Goal: Task Accomplishment & Management: Manage account settings

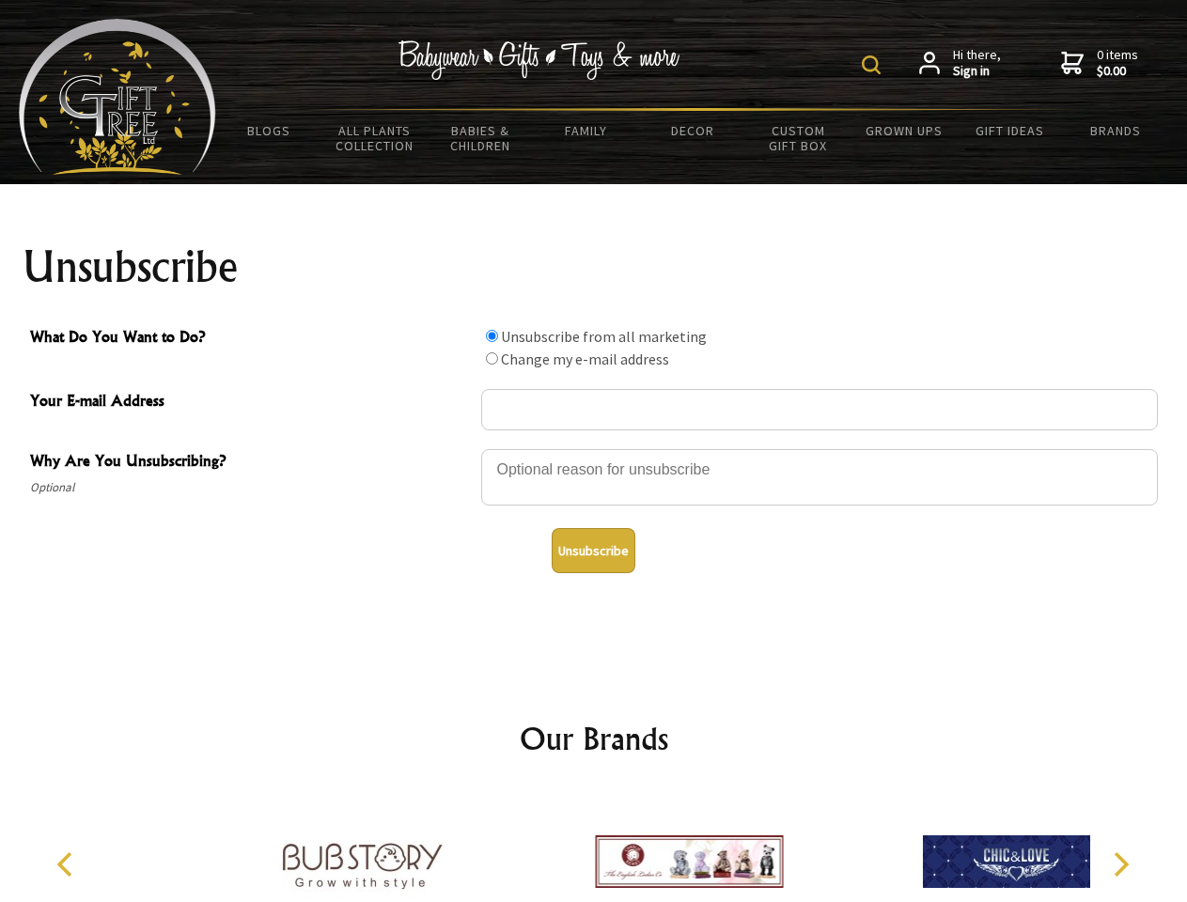
click at [874, 65] on img at bounding box center [871, 64] width 19 height 19
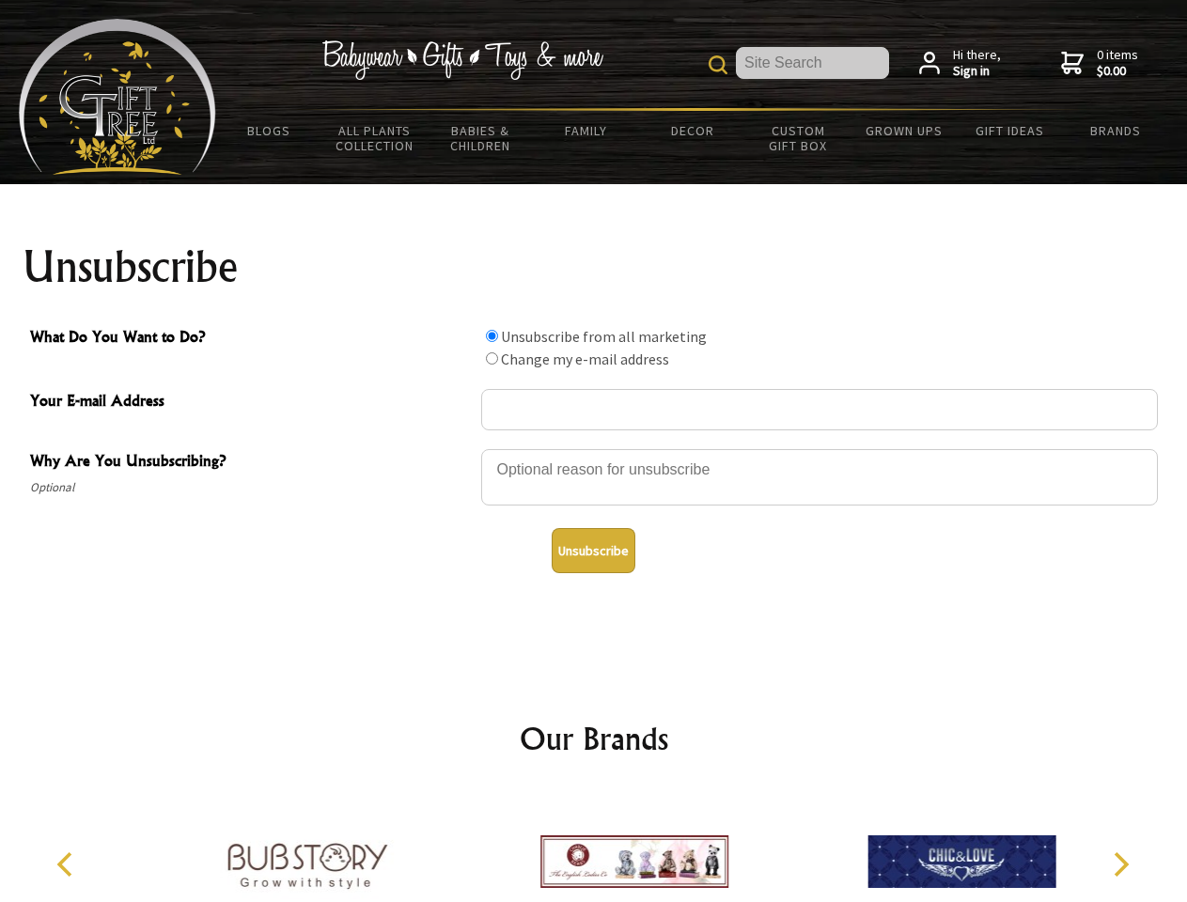
click at [594, 448] on div at bounding box center [819, 480] width 677 height 66
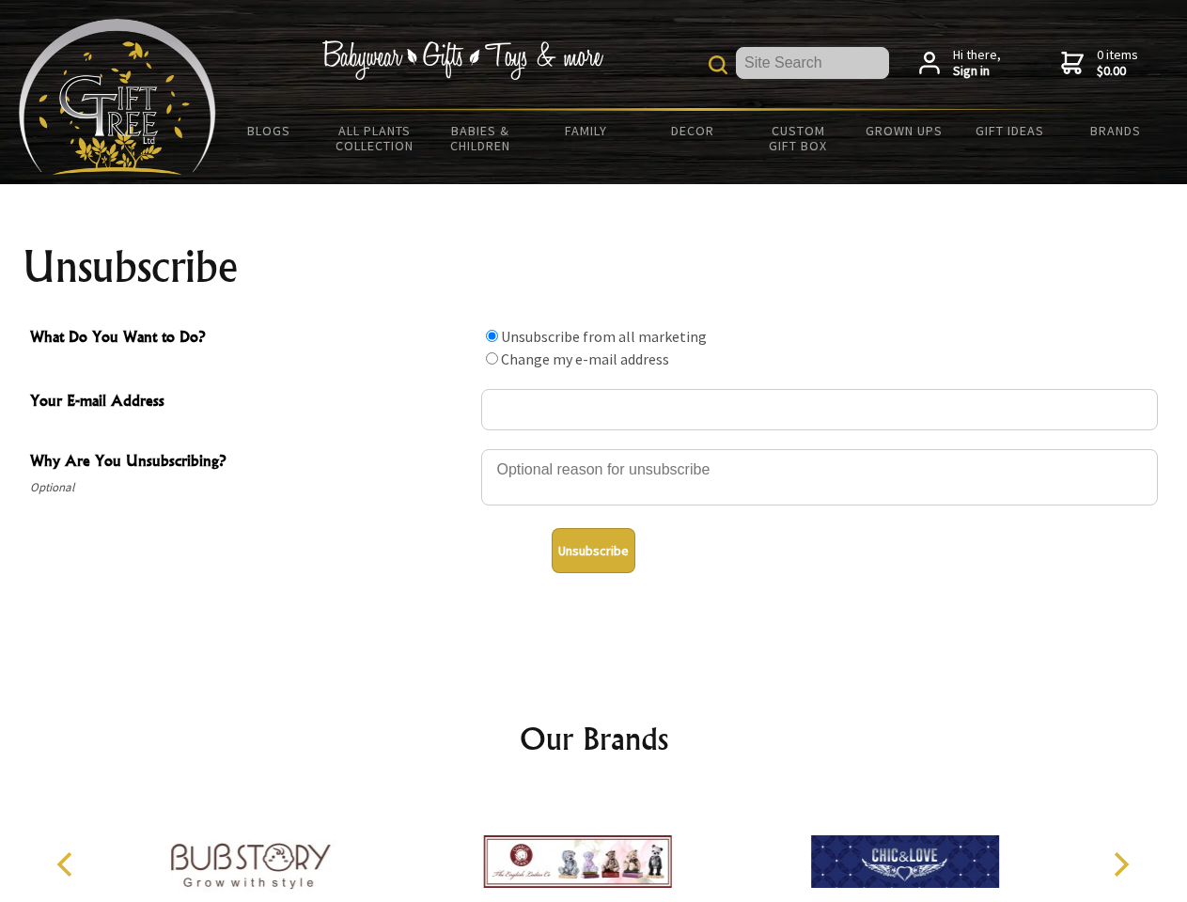
click at [492, 336] on input "What Do You Want to Do?" at bounding box center [492, 336] width 12 height 12
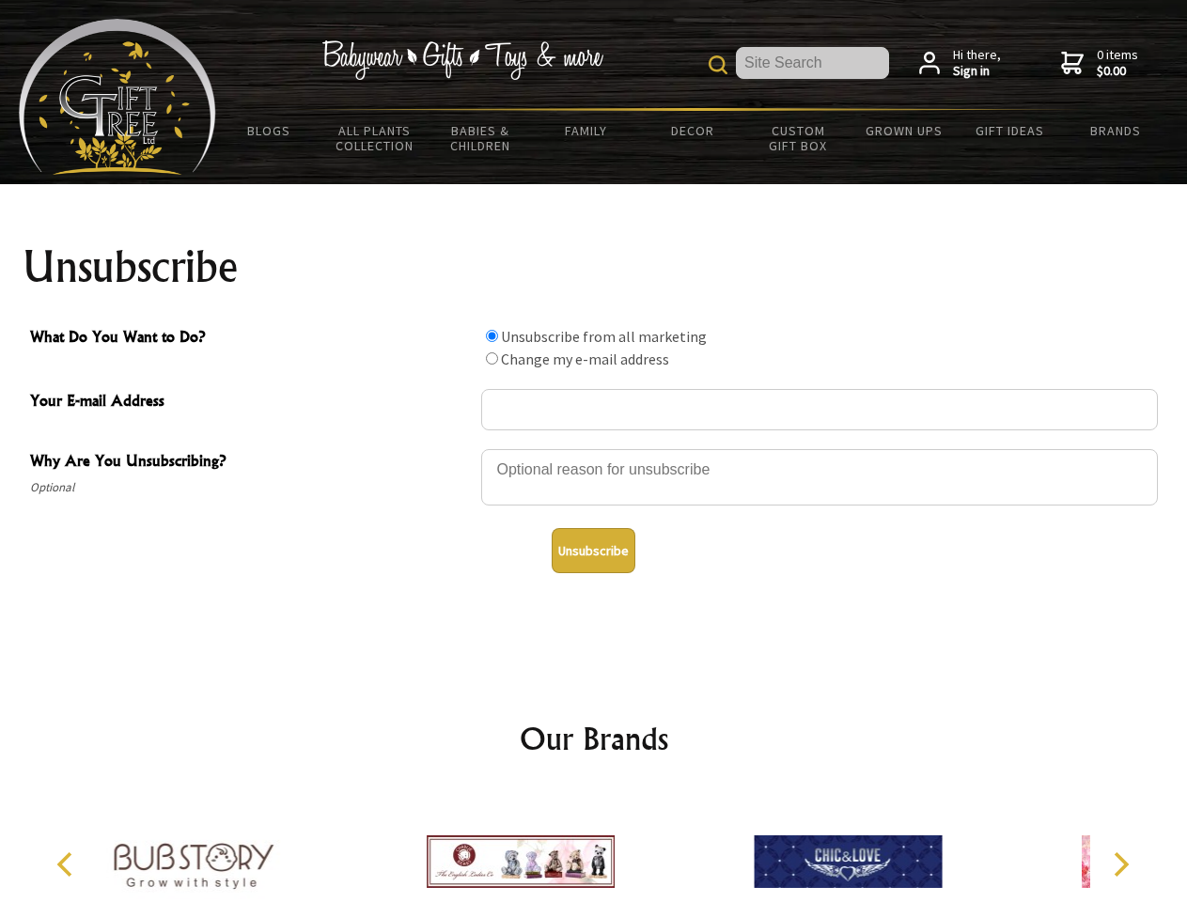
click at [492, 358] on input "What Do You Want to Do?" at bounding box center [492, 359] width 12 height 12
radio input "true"
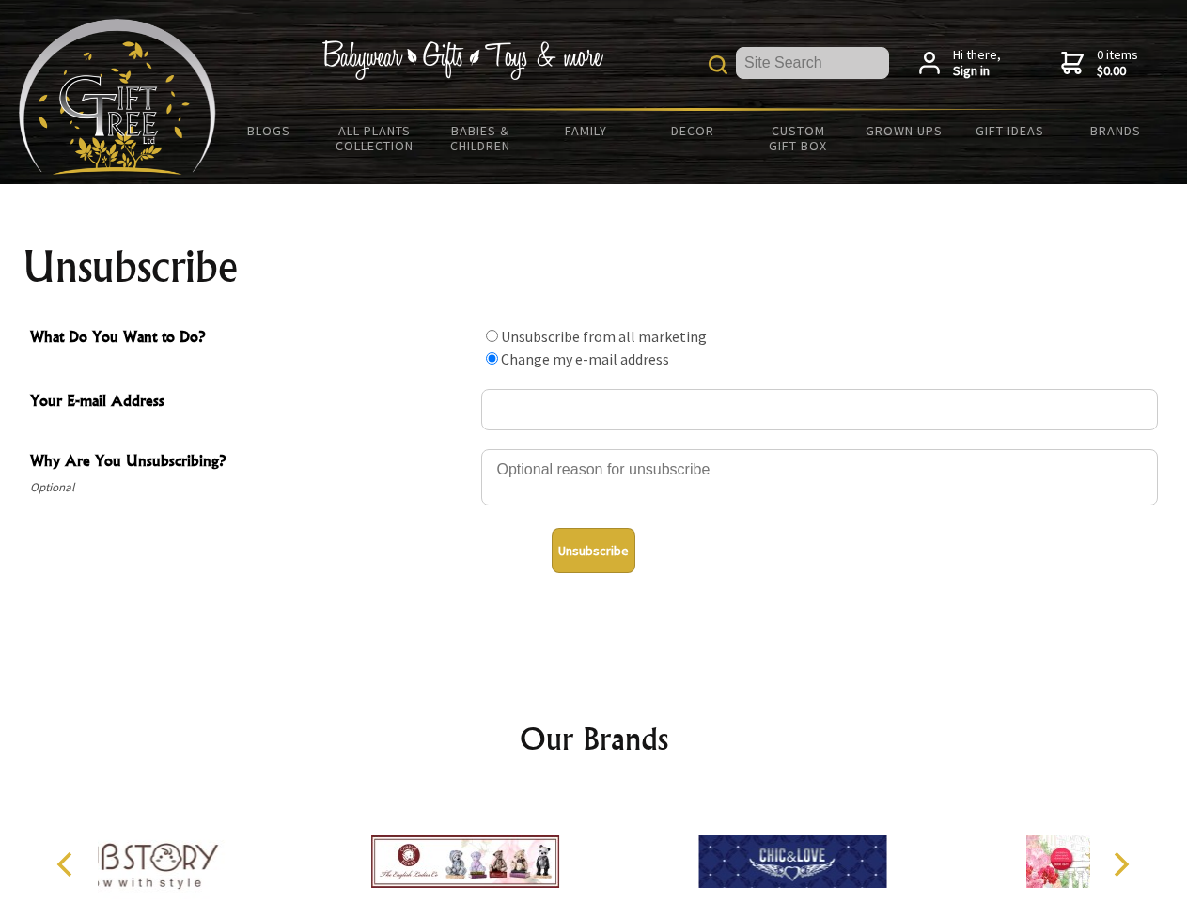
click at [593, 551] on button "Unsubscribe" at bounding box center [594, 550] width 84 height 45
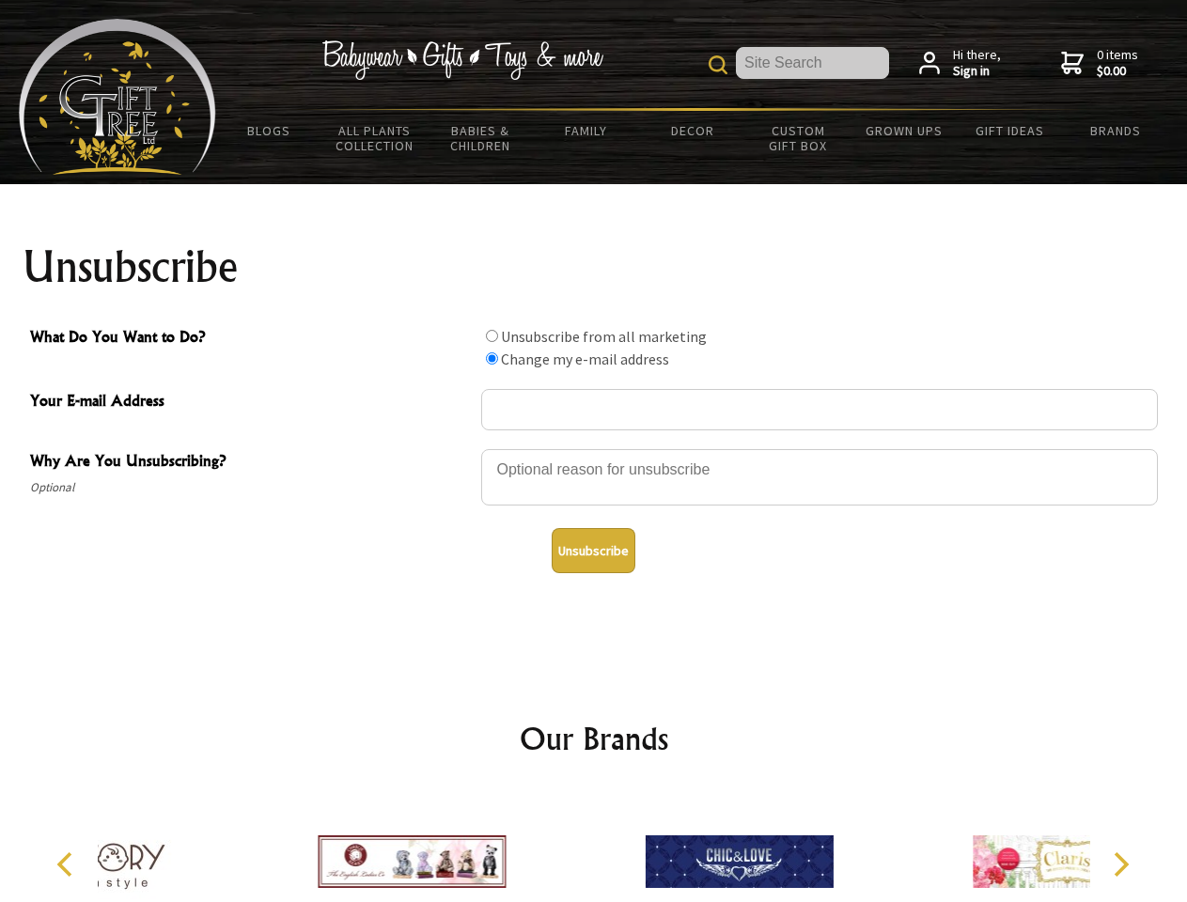
click at [594, 847] on div at bounding box center [738, 865] width 327 height 147
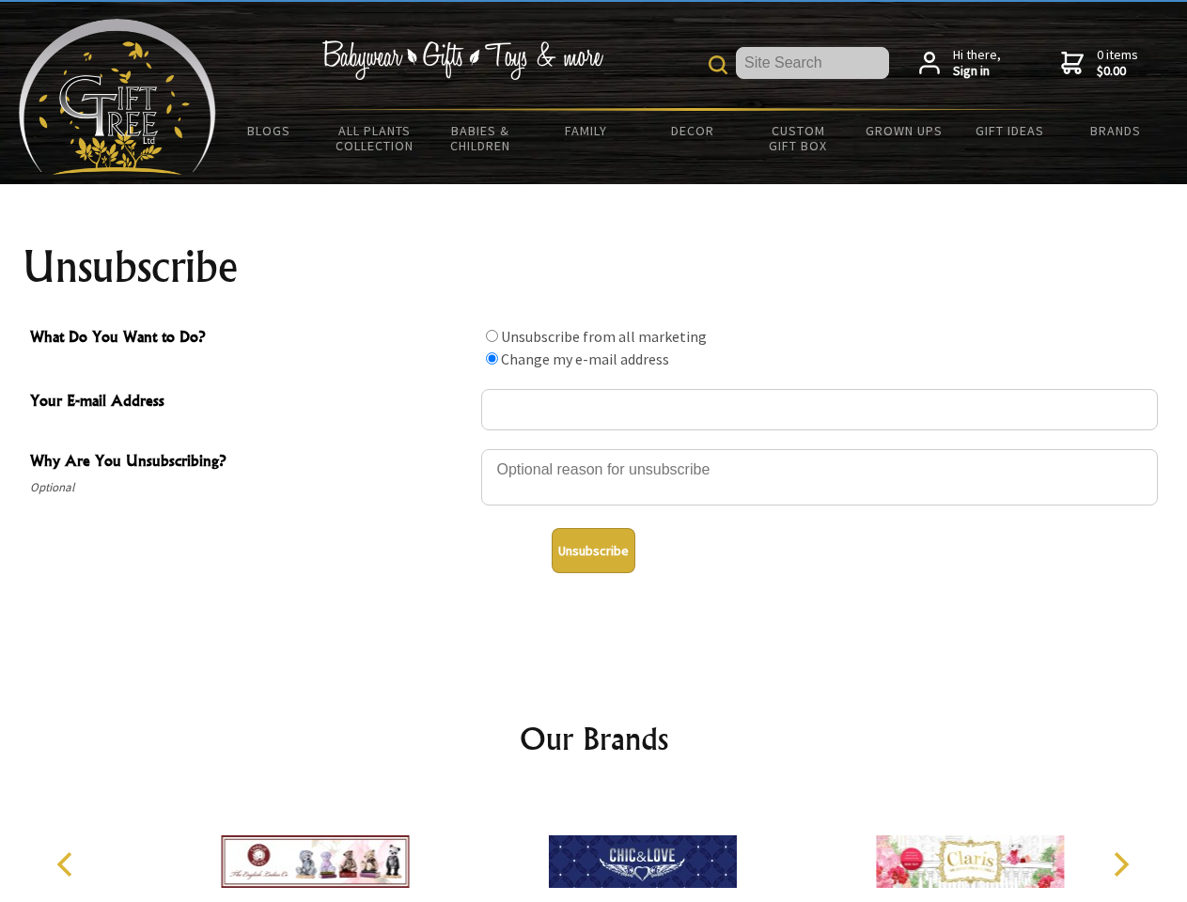
click at [68, 865] on icon "Previous" at bounding box center [67, 865] width 24 height 24
click at [1121, 865] on icon "Next" at bounding box center [1119, 865] width 24 height 24
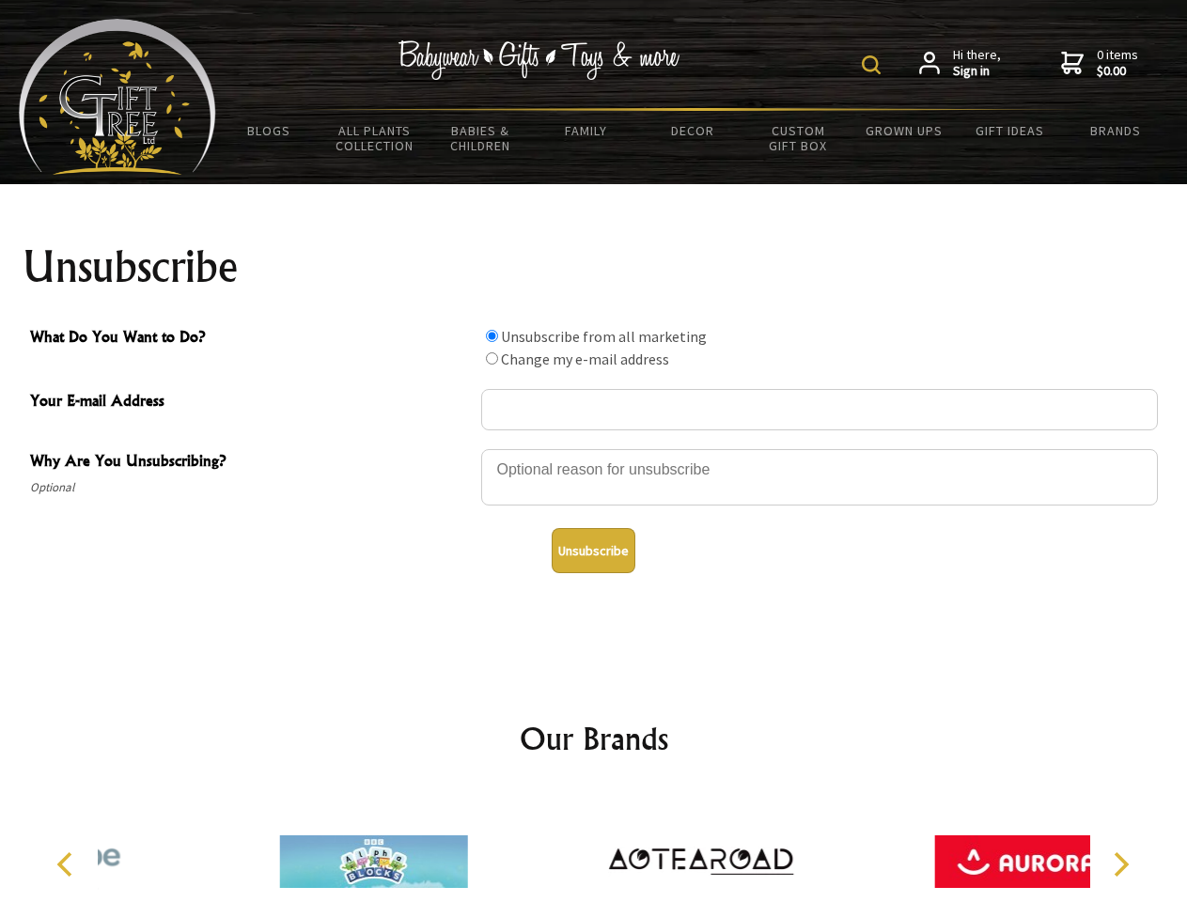
click at [874, 65] on img at bounding box center [871, 64] width 19 height 19
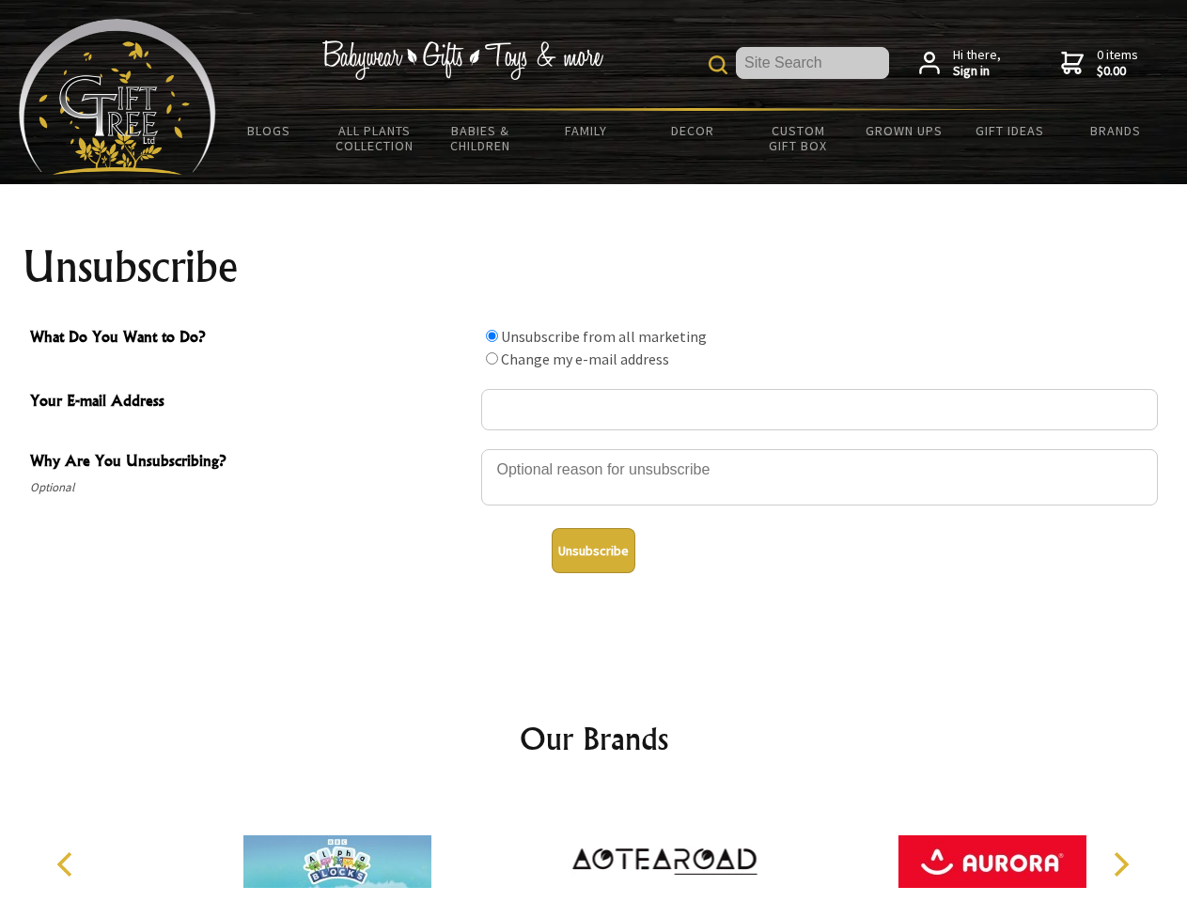
click at [594, 448] on div at bounding box center [819, 480] width 677 height 66
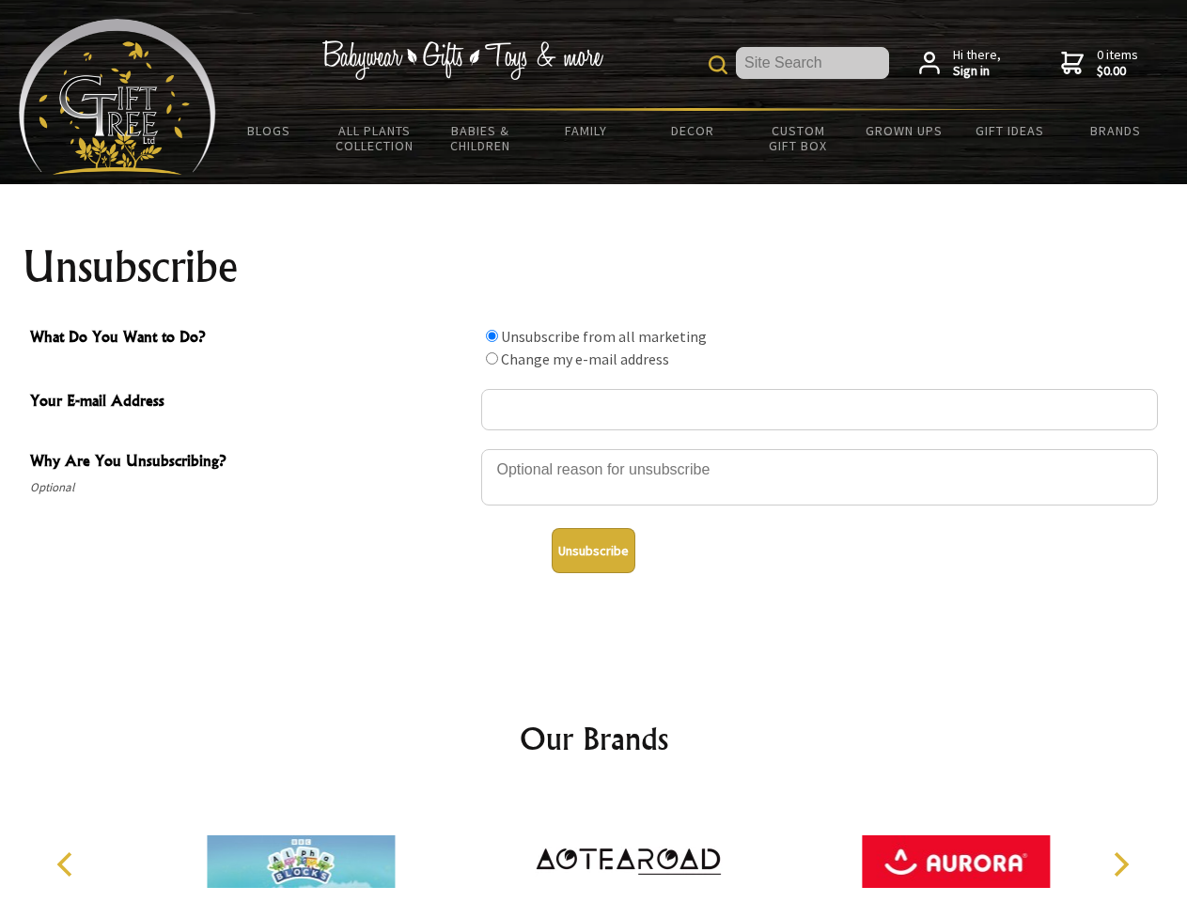
click at [492, 336] on input "What Do You Want to Do?" at bounding box center [492, 336] width 12 height 12
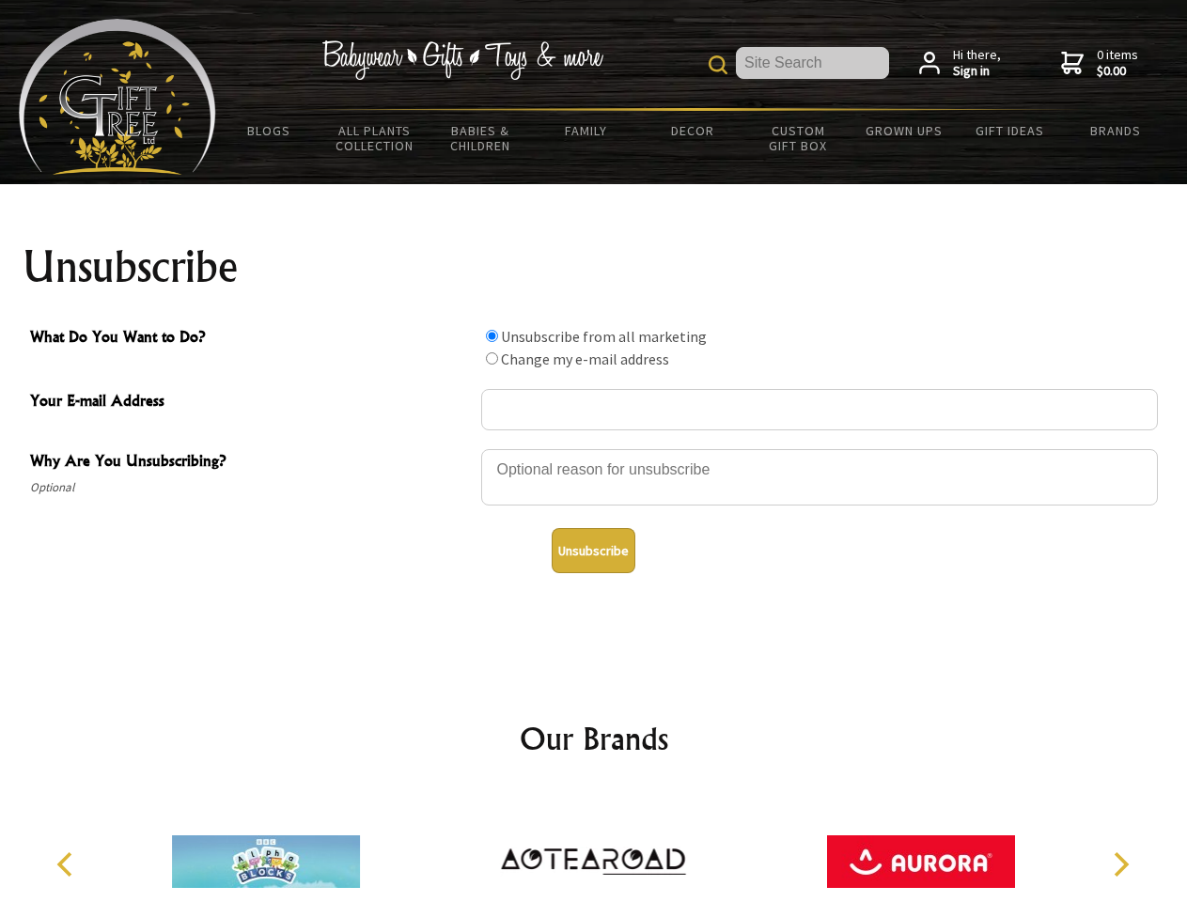
click at [492, 358] on input "What Do You Want to Do?" at bounding box center [492, 359] width 12 height 12
radio input "true"
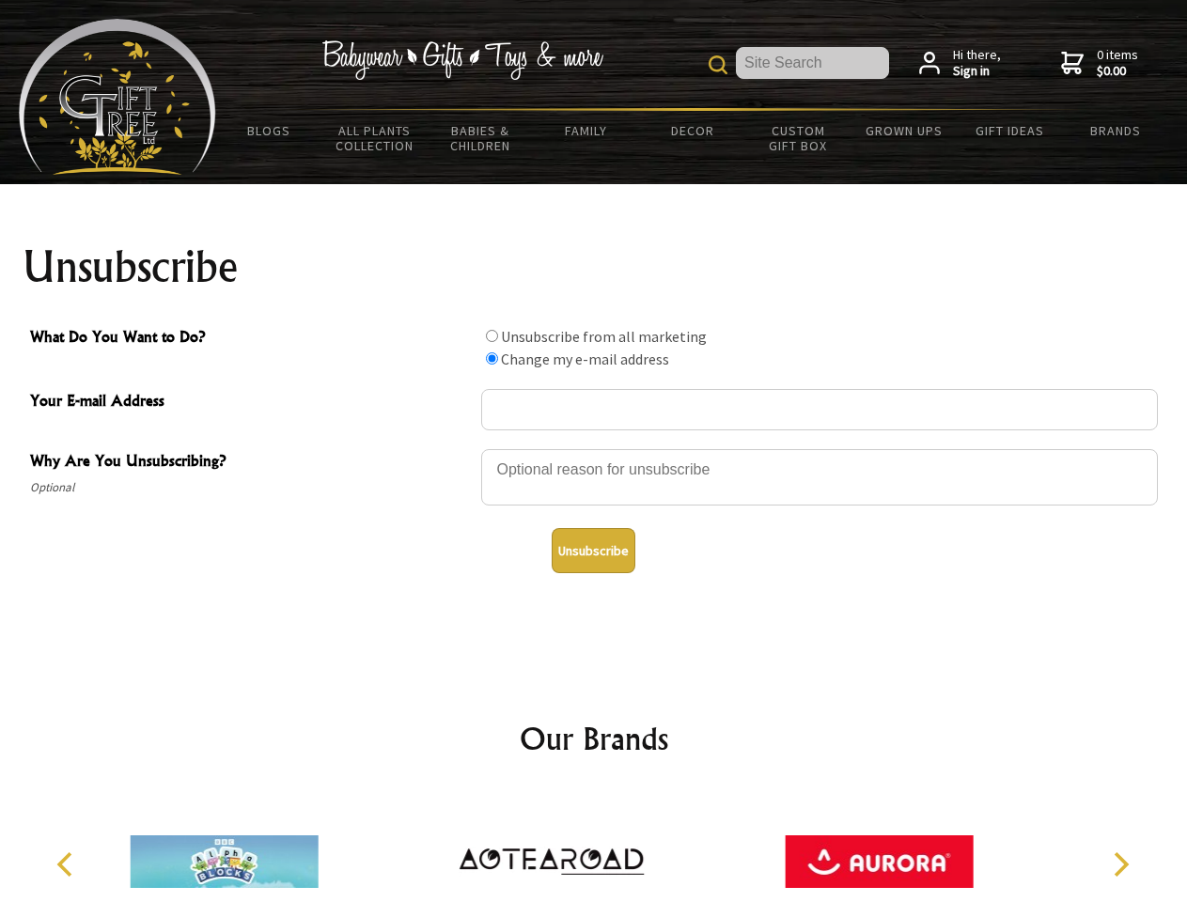
click at [593, 551] on button "Unsubscribe" at bounding box center [594, 550] width 84 height 45
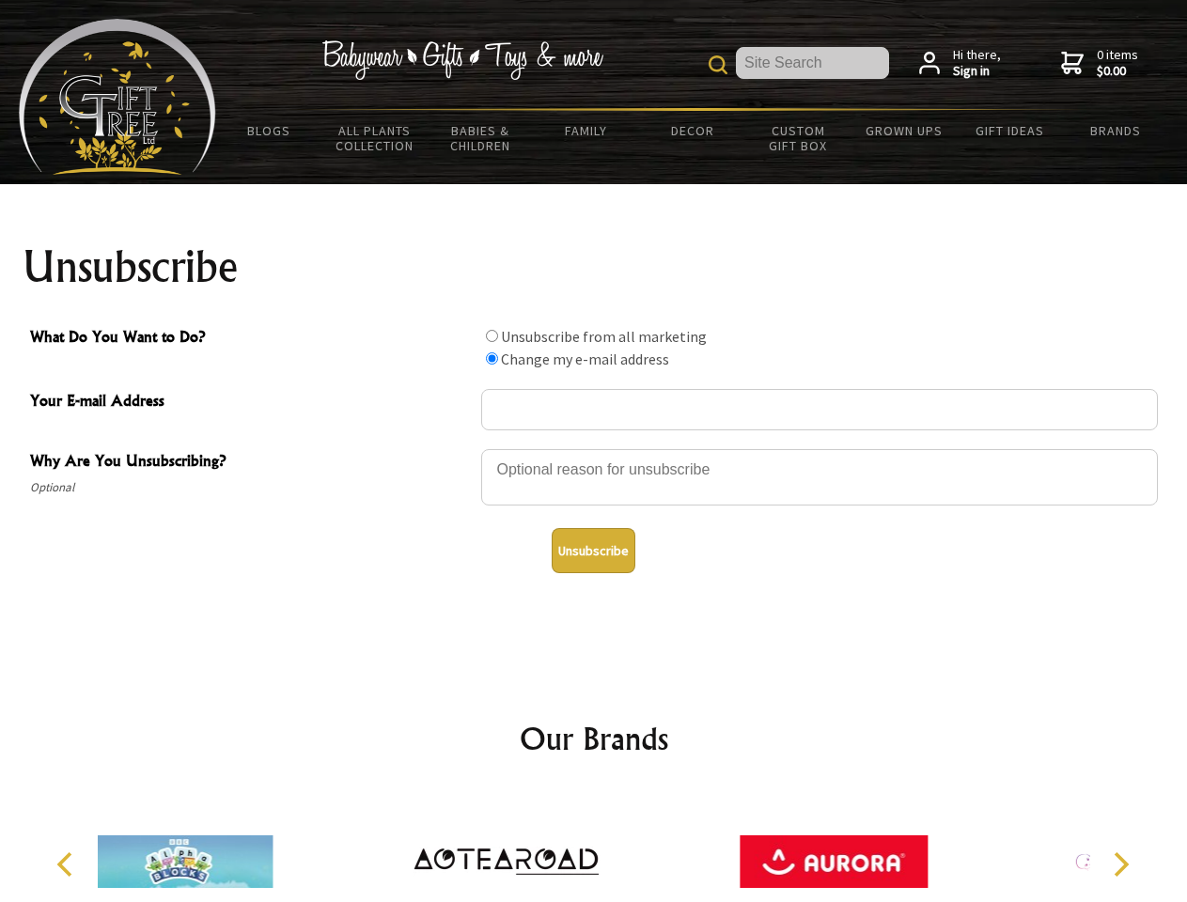
click at [594, 847] on img at bounding box center [507, 862] width 188 height 141
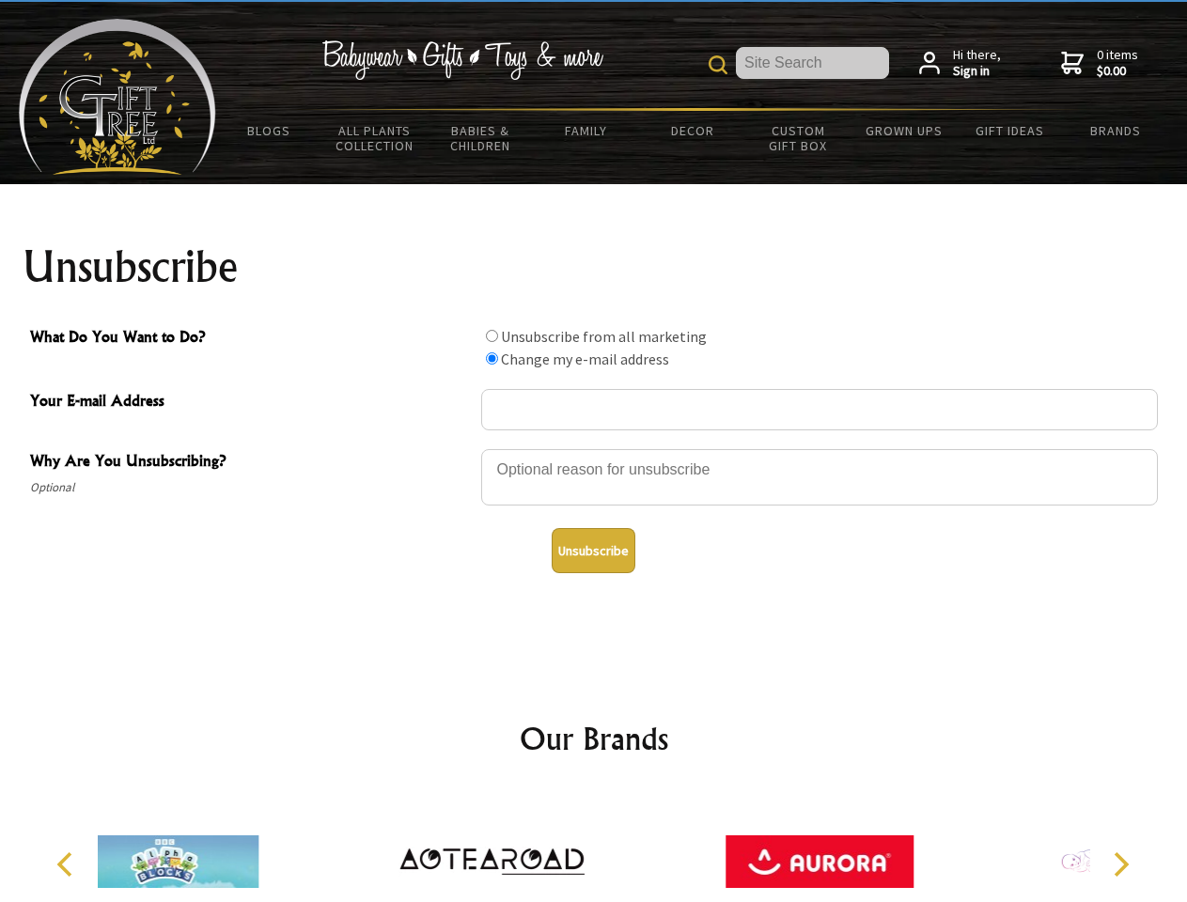
click at [68, 865] on icon "Previous" at bounding box center [67, 865] width 24 height 24
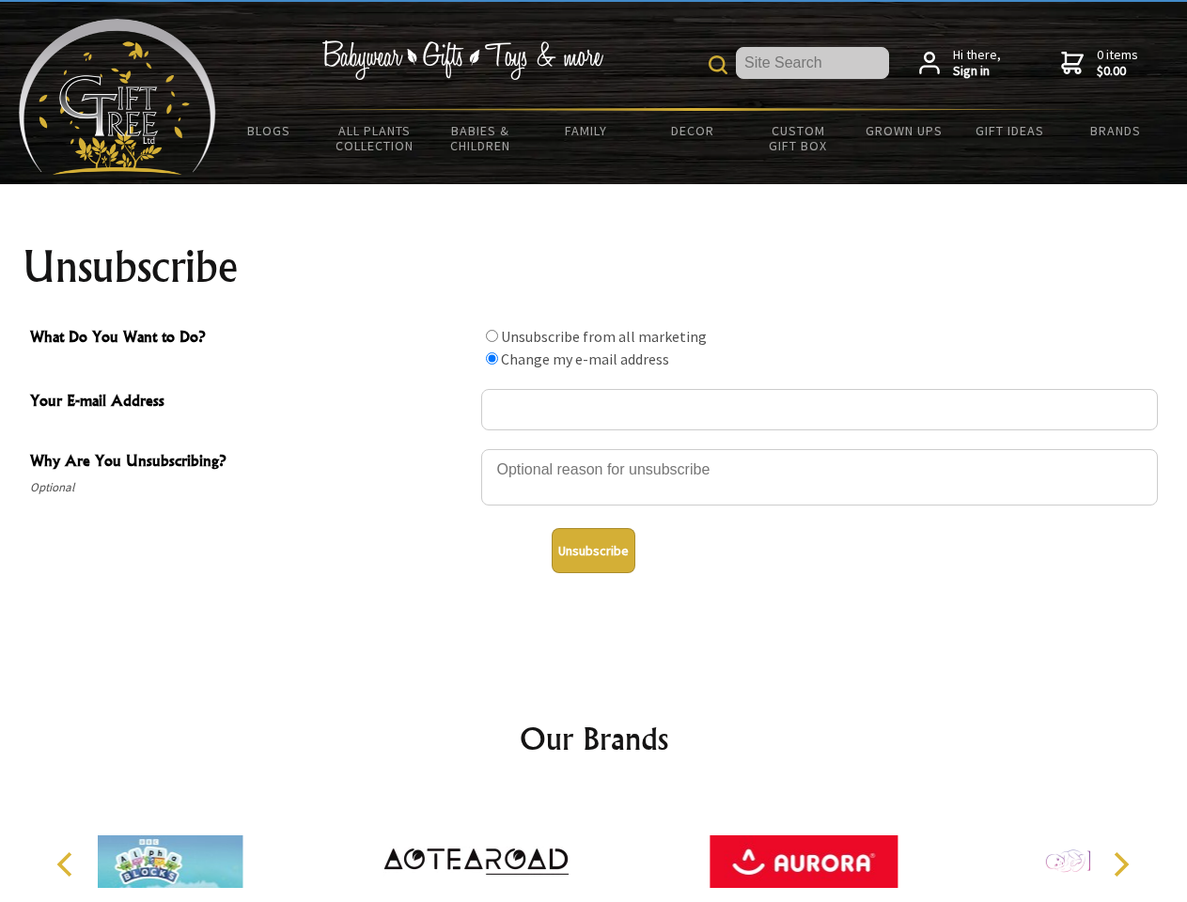
click at [1121, 865] on icon "Next" at bounding box center [1119, 865] width 24 height 24
